Goal: Task Accomplishment & Management: Use online tool/utility

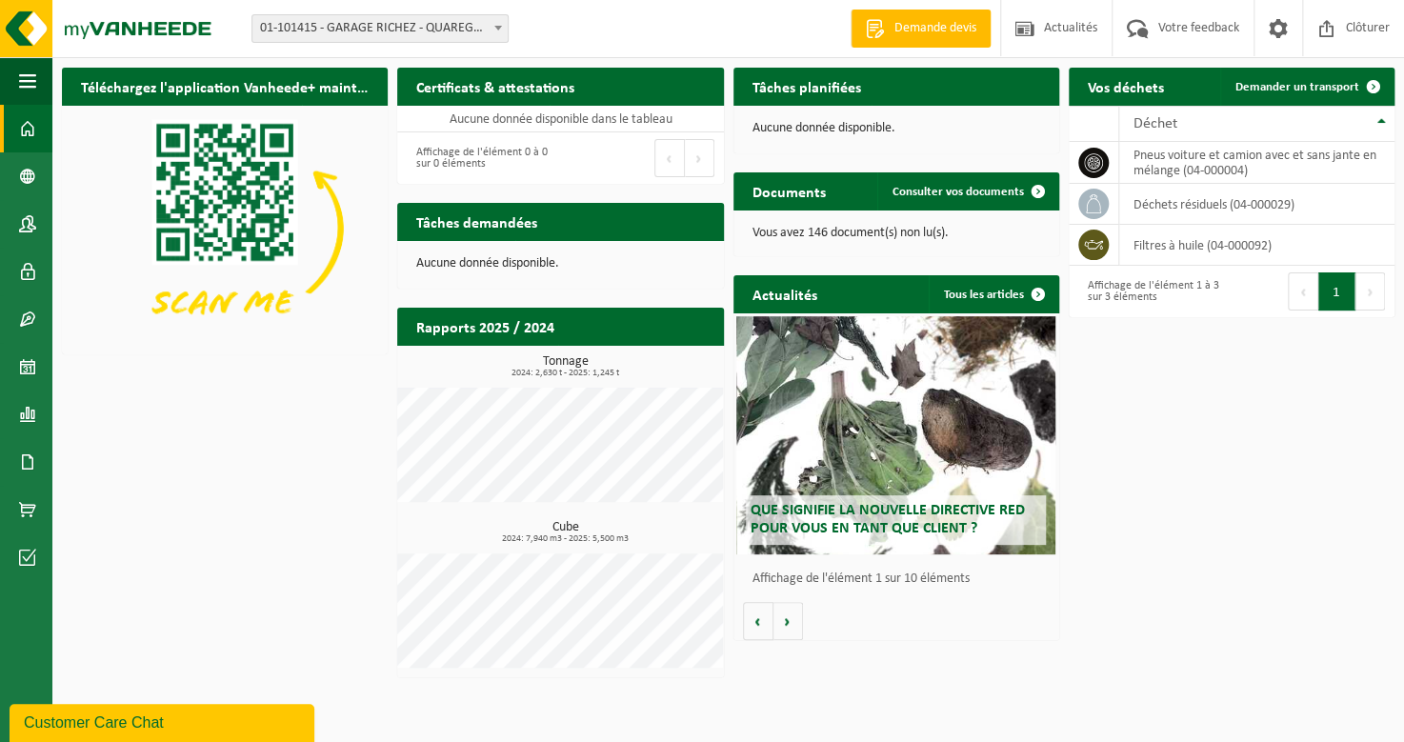
click at [897, 518] on span "Que signifie la nouvelle directive RED pour vous en tant que client ?" at bounding box center [888, 519] width 274 height 33
click at [1273, 91] on span "Demander un transport" at bounding box center [1298, 87] width 124 height 12
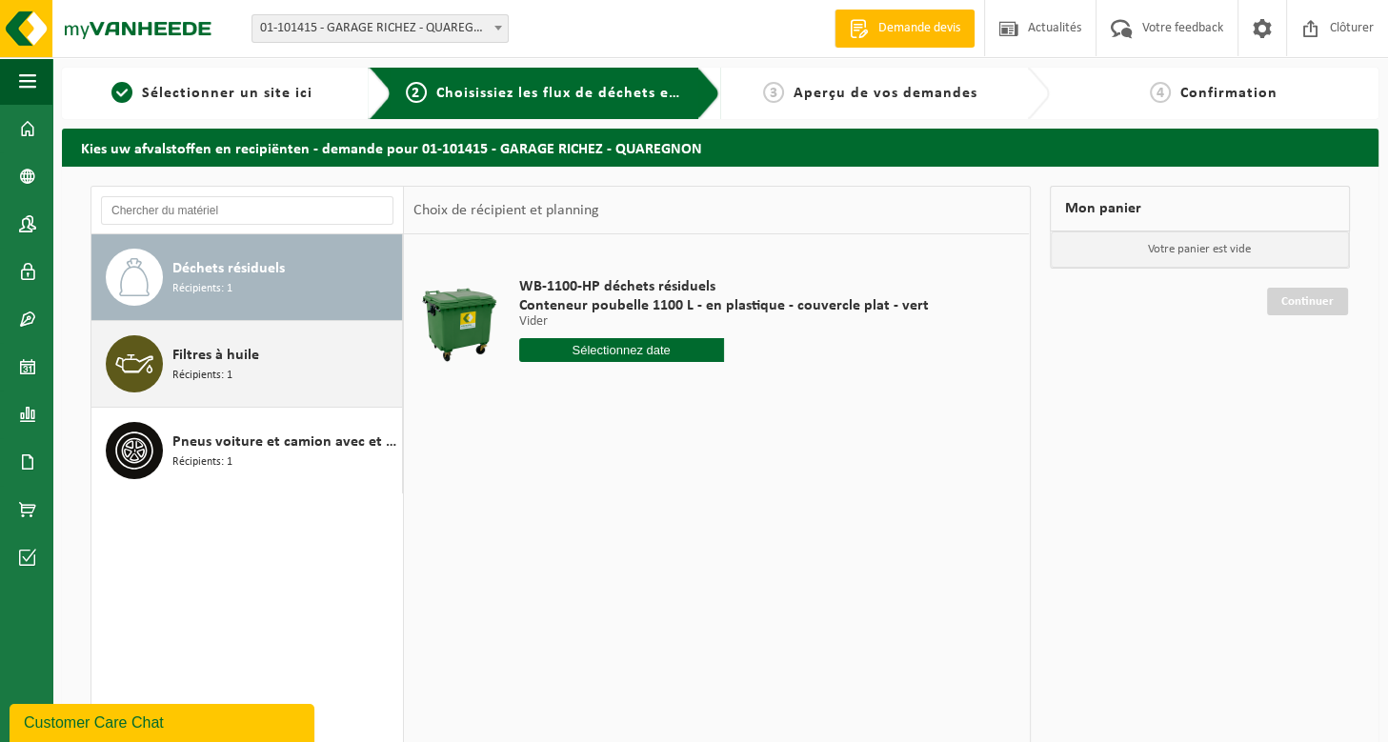
click at [242, 362] on span "Filtres à huile" at bounding box center [215, 355] width 87 height 23
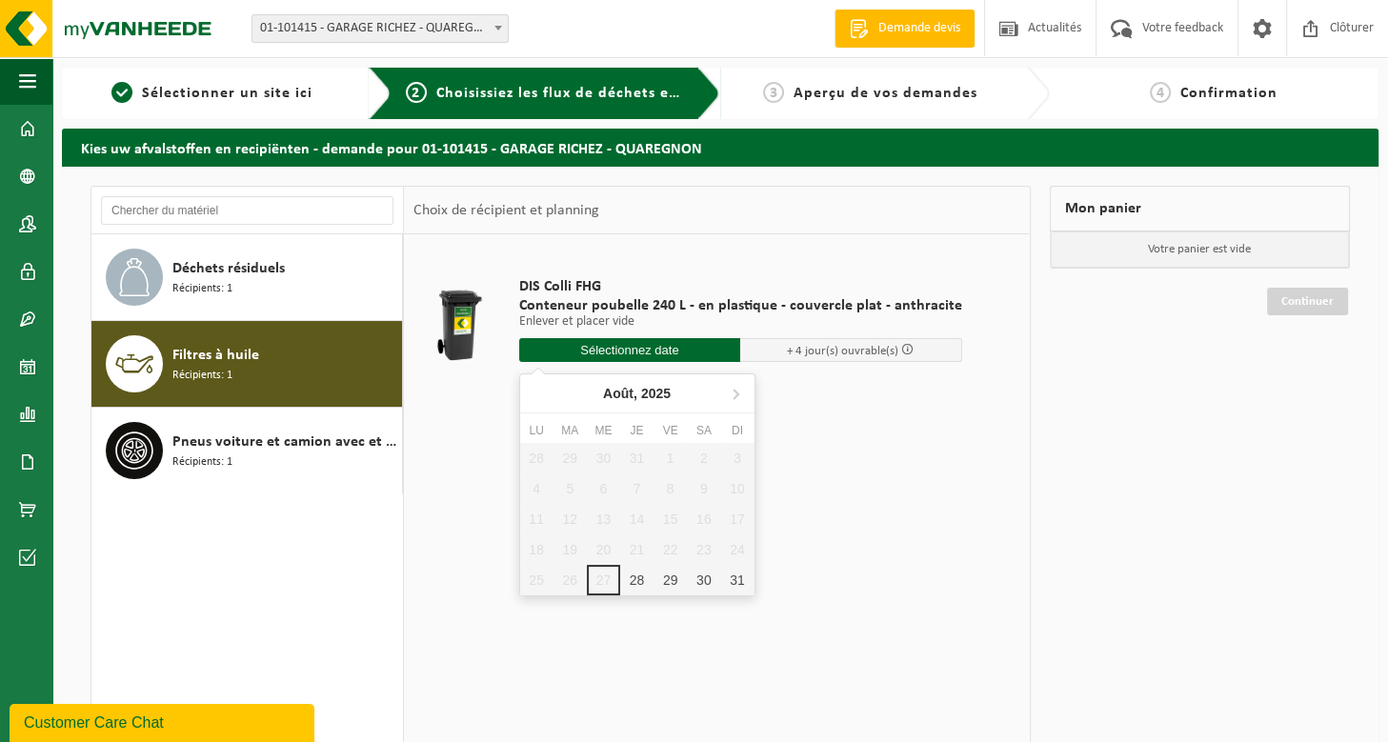
click at [645, 354] on input "text" at bounding box center [630, 350] width 222 height 24
click at [737, 401] on icon at bounding box center [735, 393] width 30 height 30
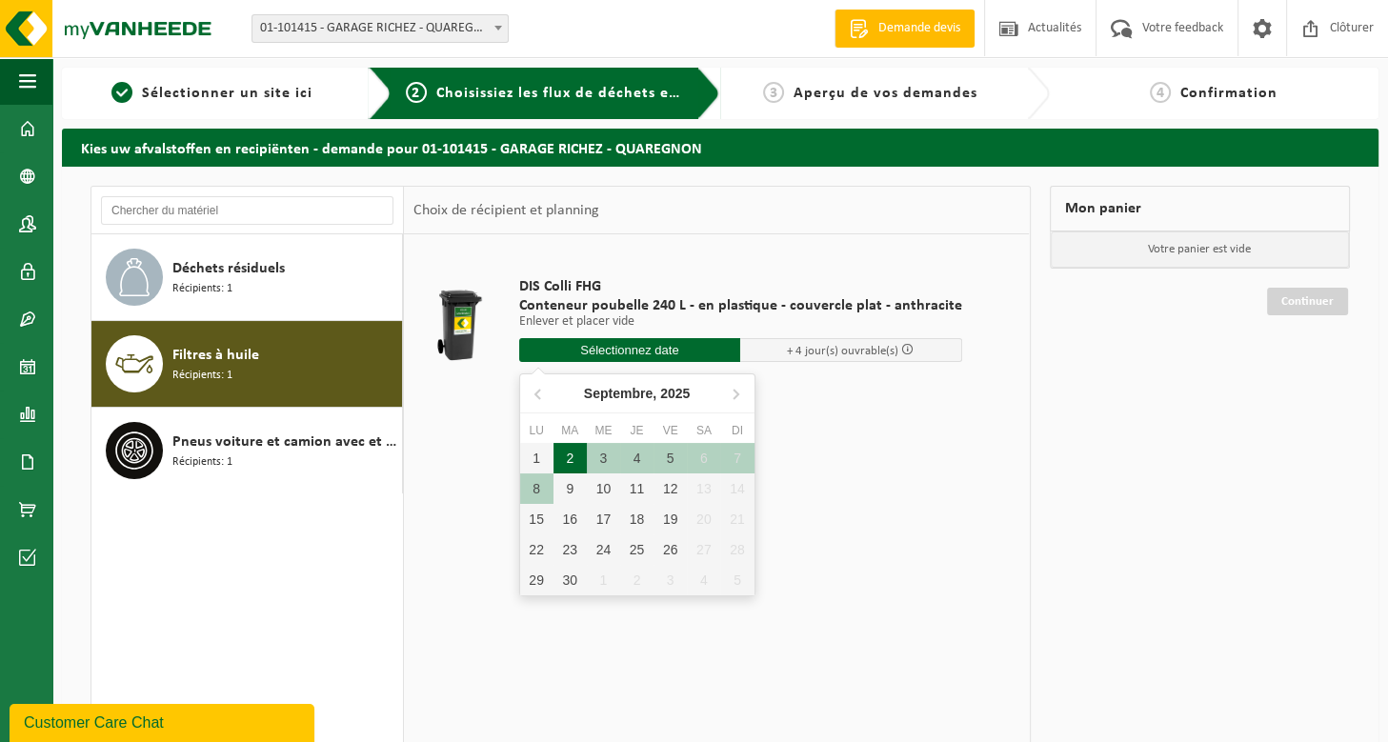
click at [559, 458] on div "2" at bounding box center [570, 458] width 33 height 30
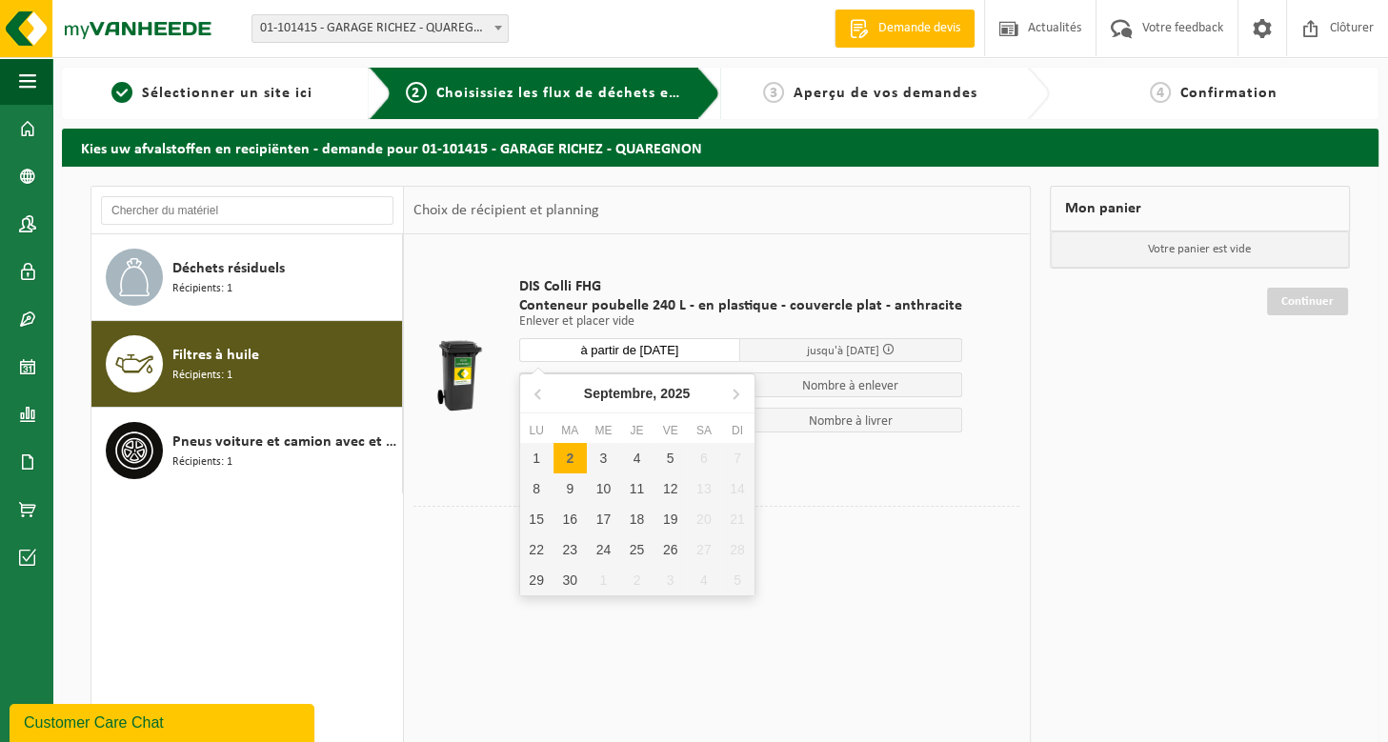
click at [665, 349] on input "à partir de 2025-09-02" at bounding box center [630, 350] width 222 height 24
click at [545, 457] on div "1" at bounding box center [536, 458] width 33 height 30
type input "à partir de 2025-09-01"
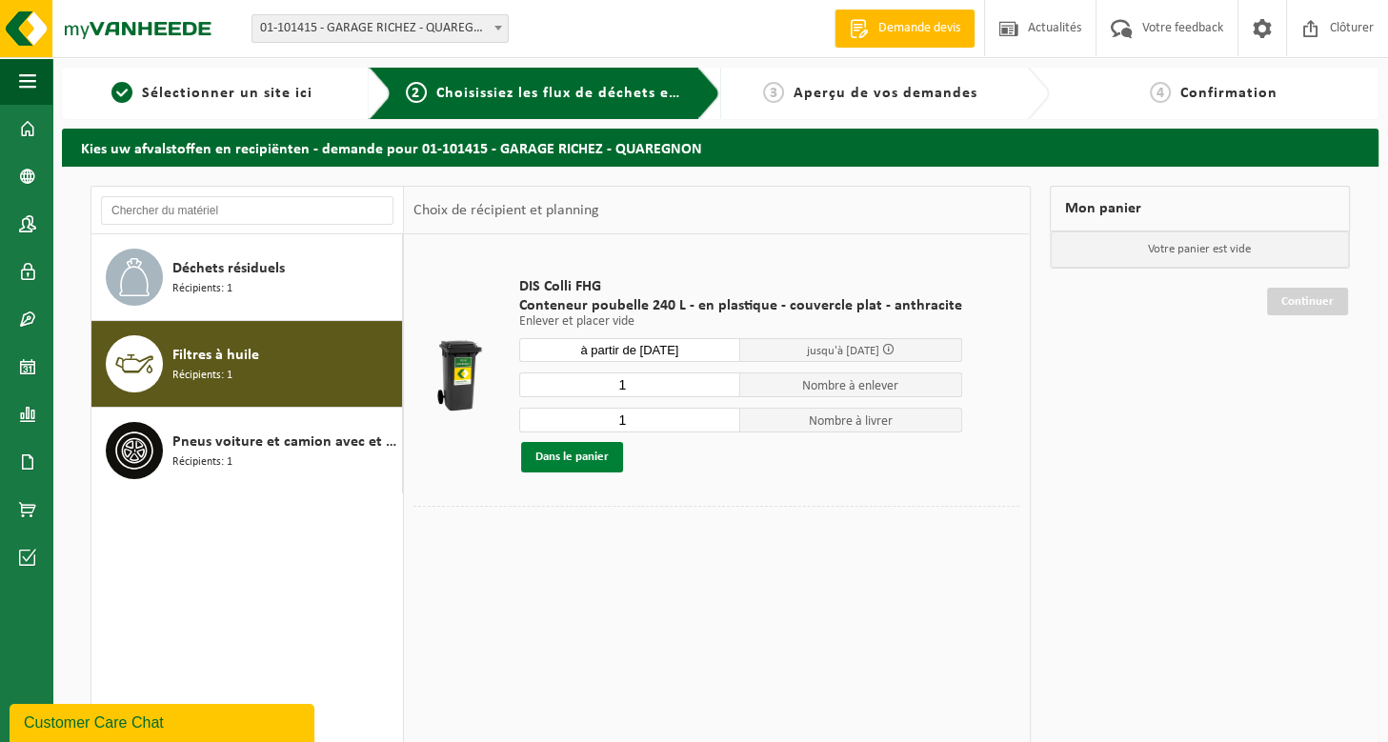
click at [555, 459] on button "Dans le panier" at bounding box center [572, 457] width 102 height 30
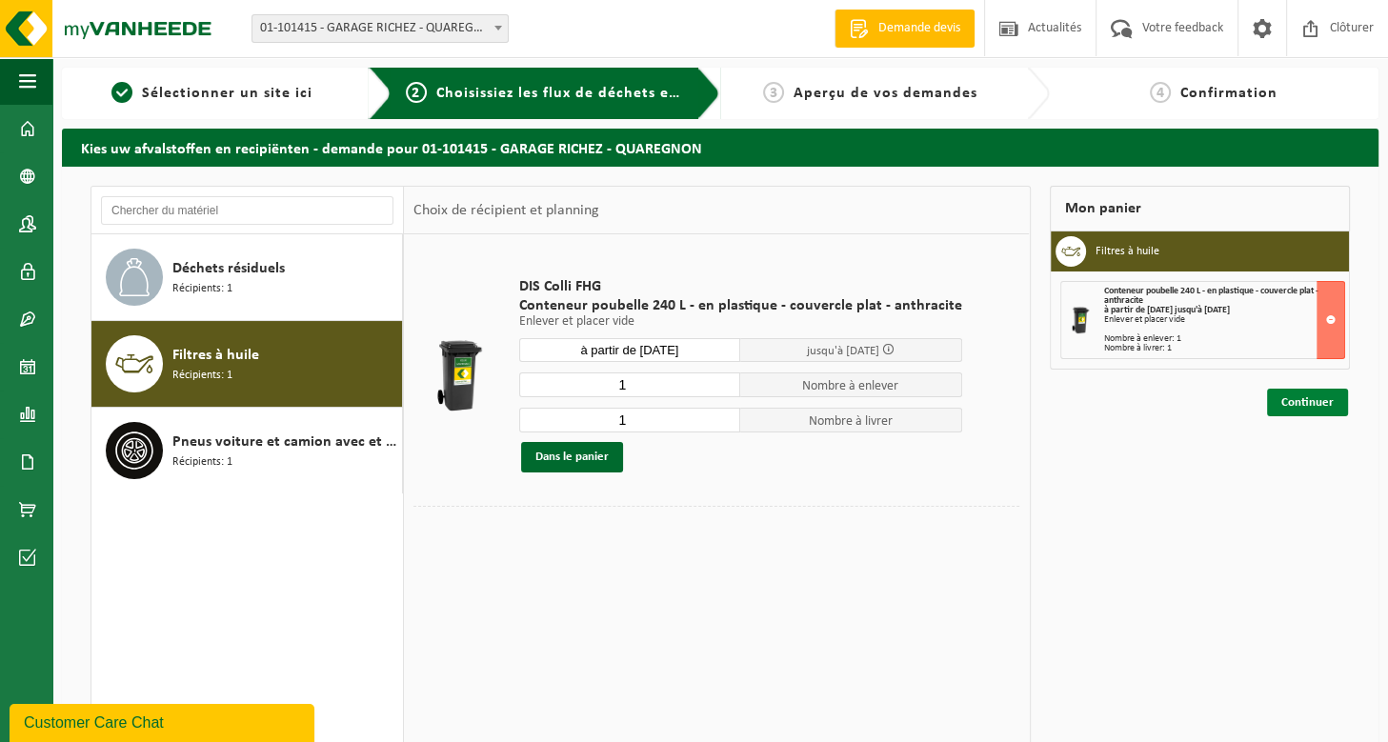
click at [1305, 403] on link "Continuer" at bounding box center [1307, 403] width 81 height 28
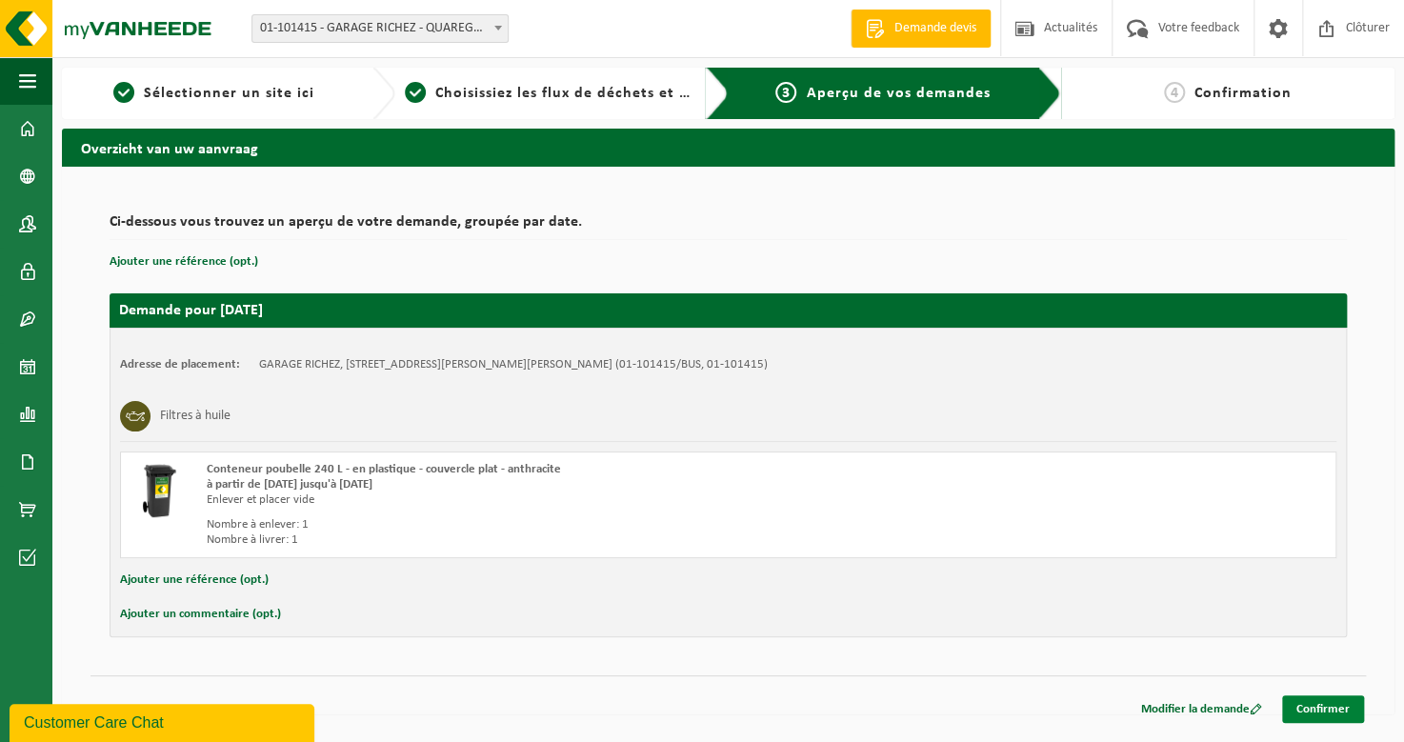
click at [1323, 710] on link "Confirmer" at bounding box center [1324, 710] width 82 height 28
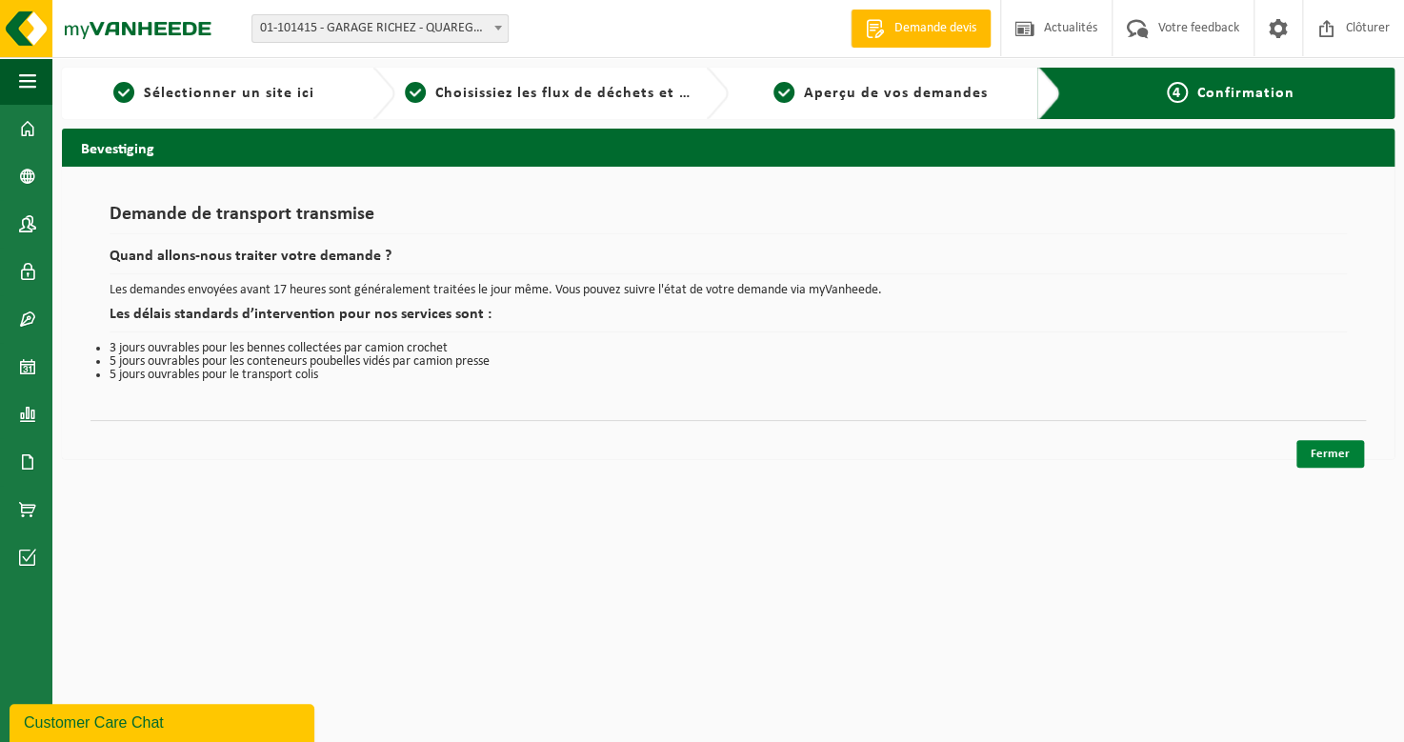
click at [1350, 454] on link "Fermer" at bounding box center [1331, 454] width 68 height 28
